Goal: Information Seeking & Learning: Learn about a topic

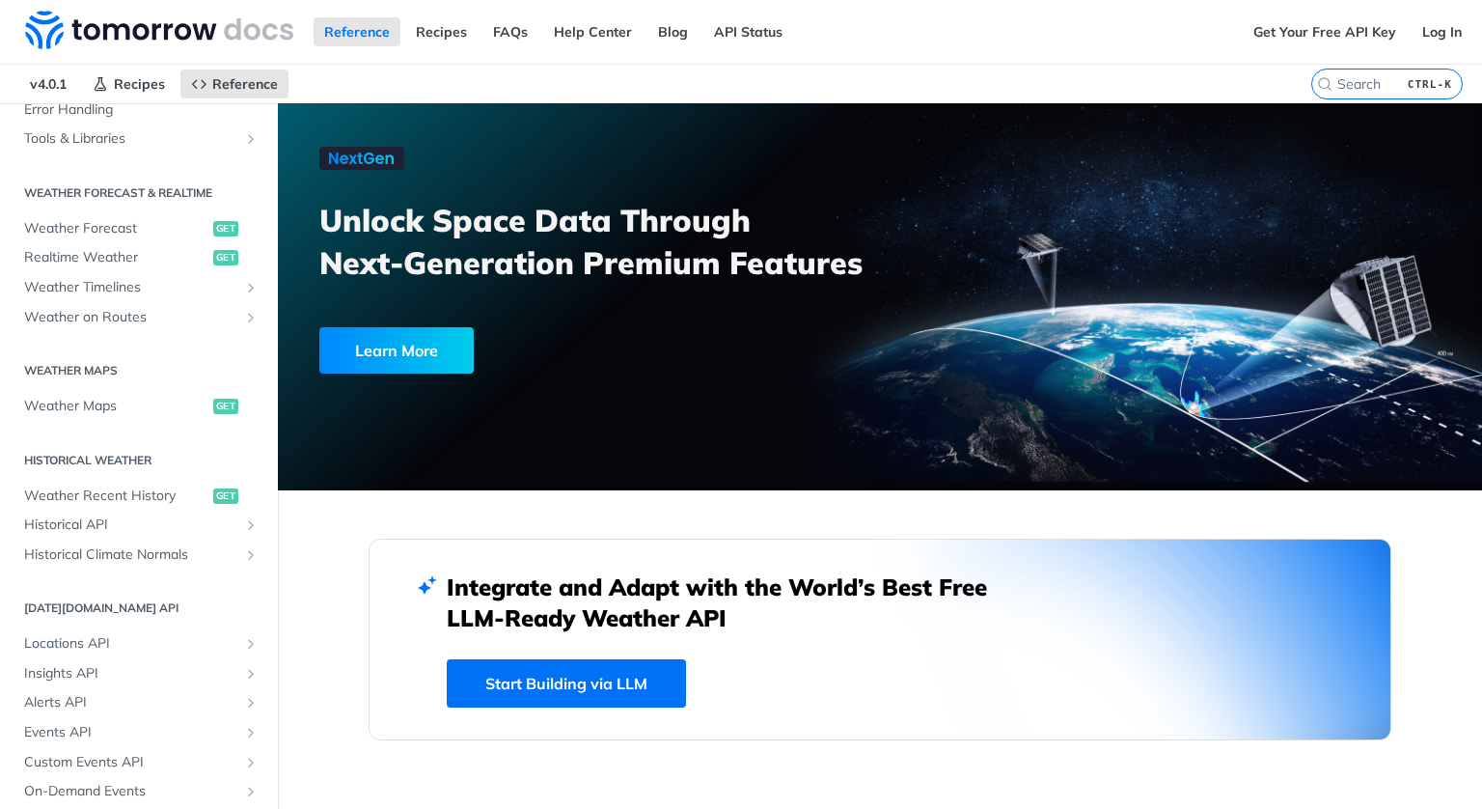
scroll to position [348, 0]
click at [129, 313] on span "Weather on Routes" at bounding box center [131, 320] width 214 height 19
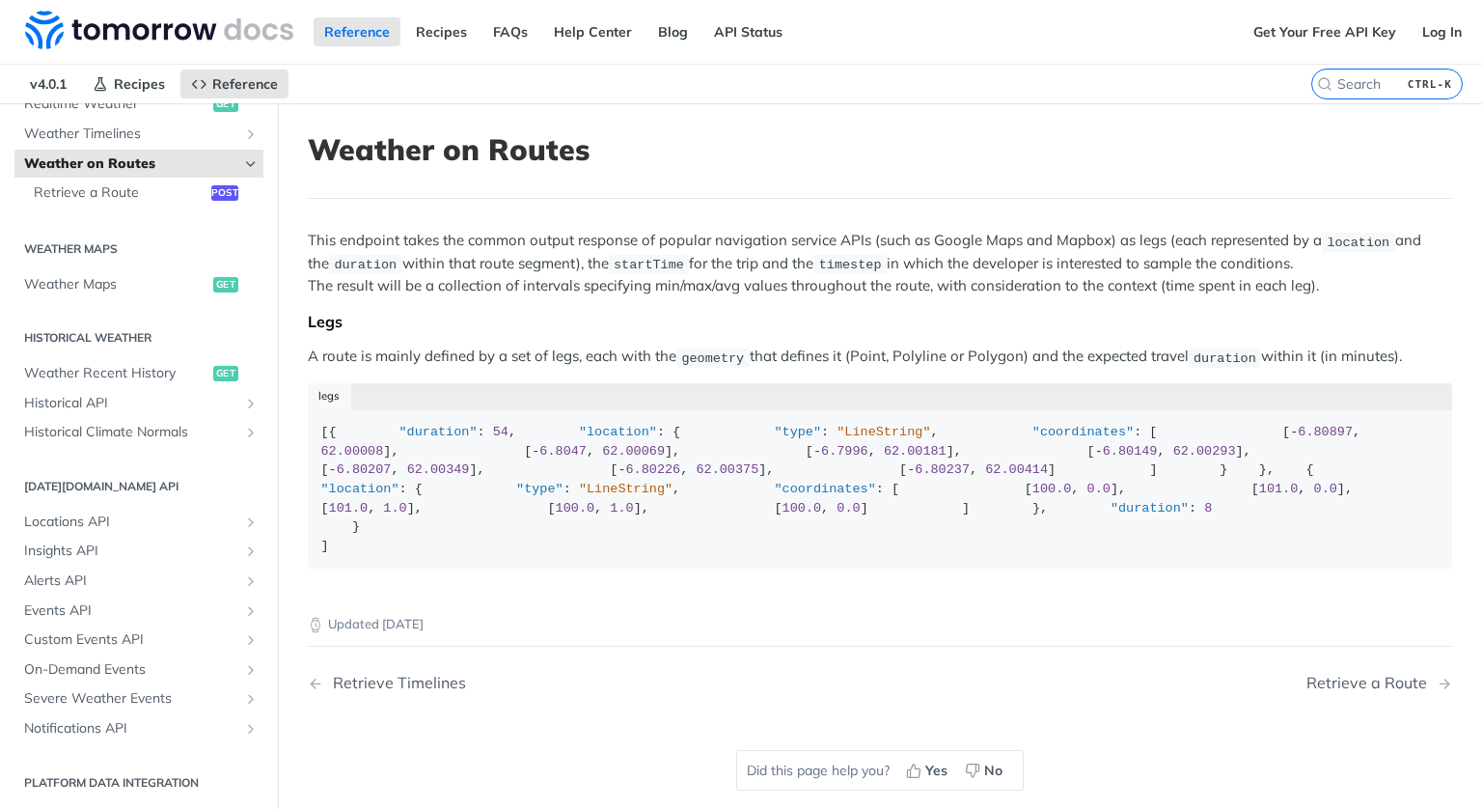
scroll to position [4, 0]
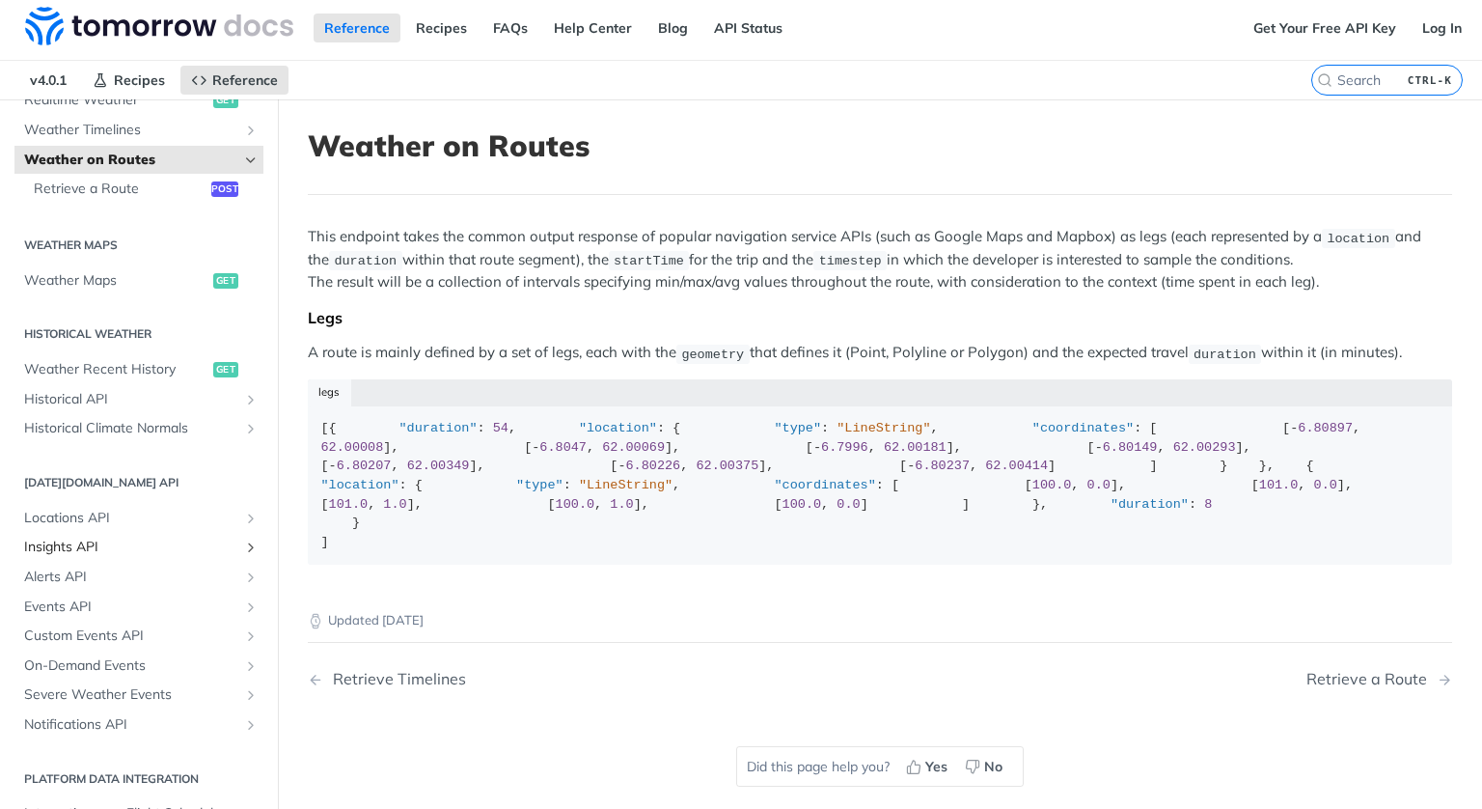
click at [243, 541] on icon "Show subpages for Insights API" at bounding box center [250, 546] width 15 height 15
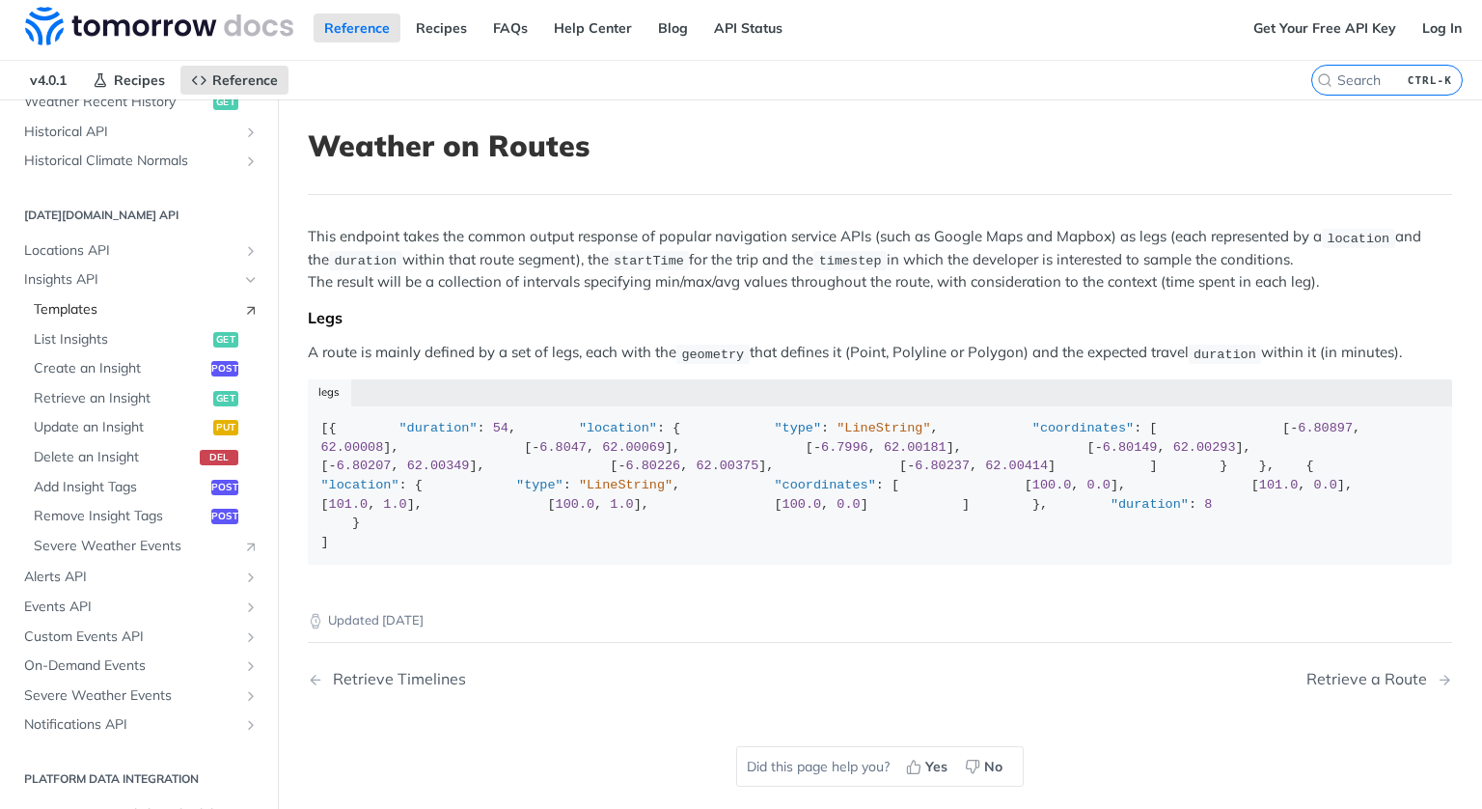
scroll to position [772, 0]
click at [157, 578] on span "Alerts API" at bounding box center [131, 576] width 214 height 19
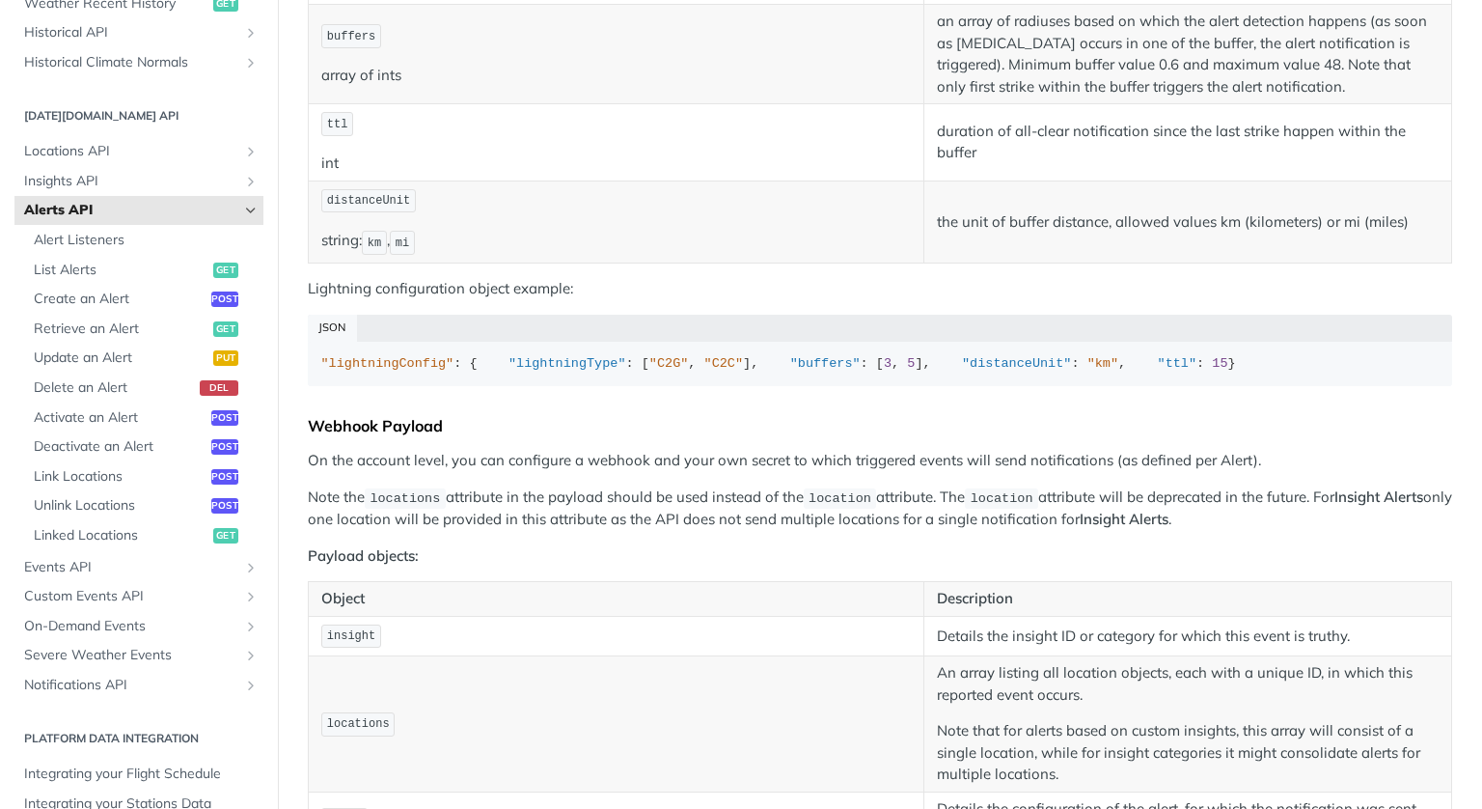
scroll to position [1370, 0]
click at [243, 656] on icon "Show subpages for Severe Weather Events" at bounding box center [250, 655] width 15 height 15
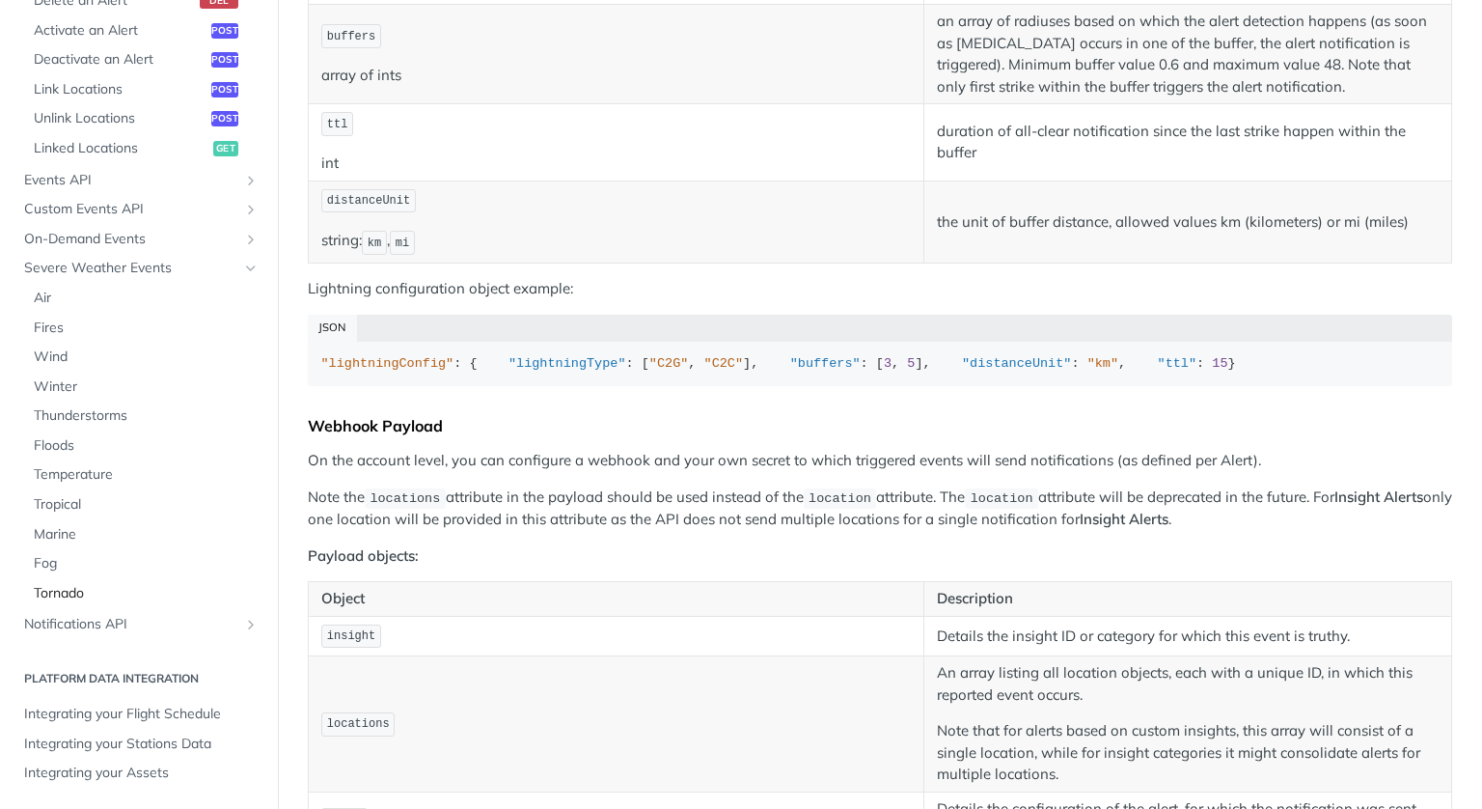
scroll to position [1126, 0]
click at [88, 775] on span "Integrating your Assets" at bounding box center [141, 773] width 235 height 19
